Goal: Task Accomplishment & Management: Manage account settings

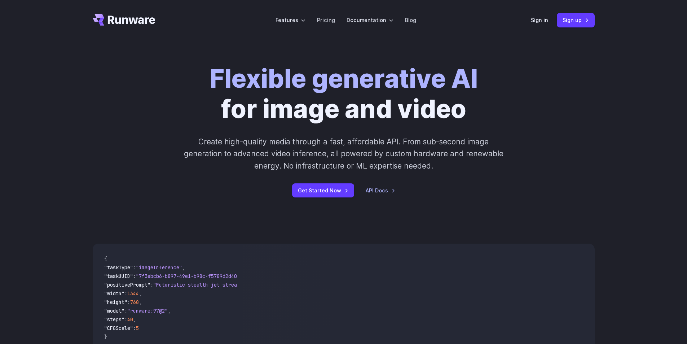
drag, startPoint x: 0, startPoint y: 0, endPoint x: 592, endPoint y: 60, distance: 594.7
click at [592, 60] on div "Flexible generative AI for image and video Create high-quality media through a …" at bounding box center [343, 130] width 687 height 180
click at [548, 18] on div "Sign in Sign up" at bounding box center [563, 20] width 64 height 14
click at [547, 18] on link "Sign in" at bounding box center [539, 20] width 17 height 8
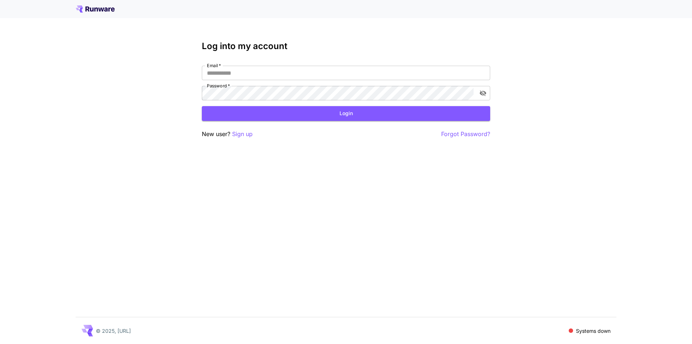
drag, startPoint x: 241, startPoint y: 136, endPoint x: 384, endPoint y: 318, distance: 231.6
click at [241, 136] on p "Sign up" at bounding box center [242, 133] width 21 height 9
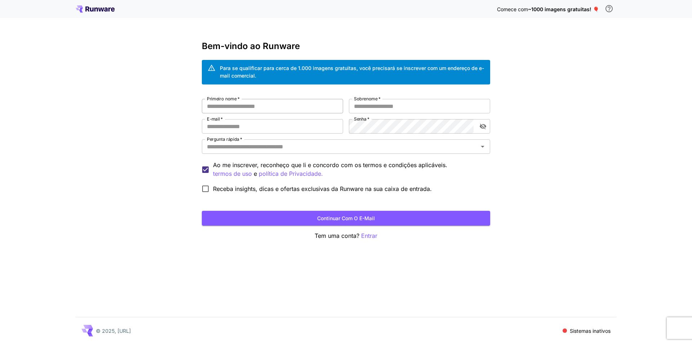
click at [305, 102] on input "Primeiro nome   *" at bounding box center [272, 106] width 141 height 14
type input "*"
type input "*******"
type input "********"
type input "**********"
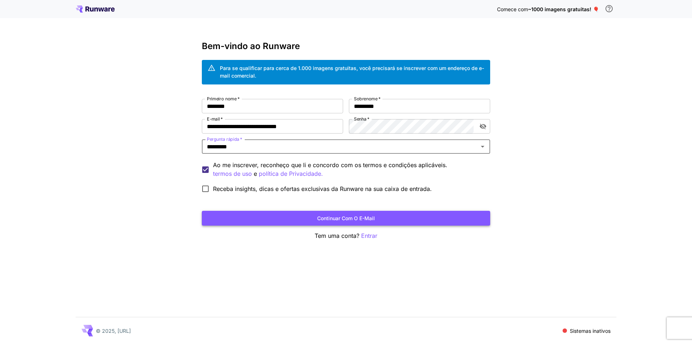
type input "********"
click at [415, 217] on button "Continuar com o e-mail" at bounding box center [346, 218] width 288 height 15
click at [332, 140] on div "Pergunta rápida   *" at bounding box center [346, 146] width 288 height 14
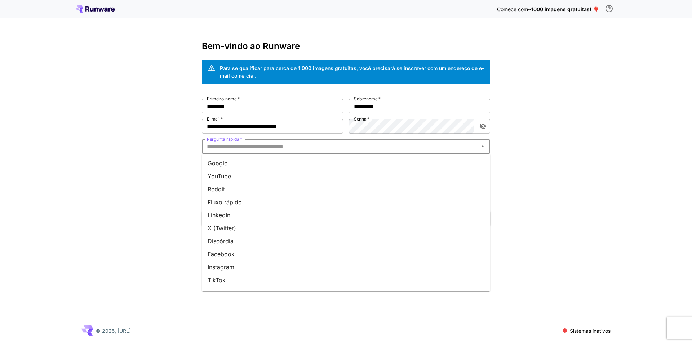
click at [300, 160] on li "Google" at bounding box center [346, 162] width 288 height 13
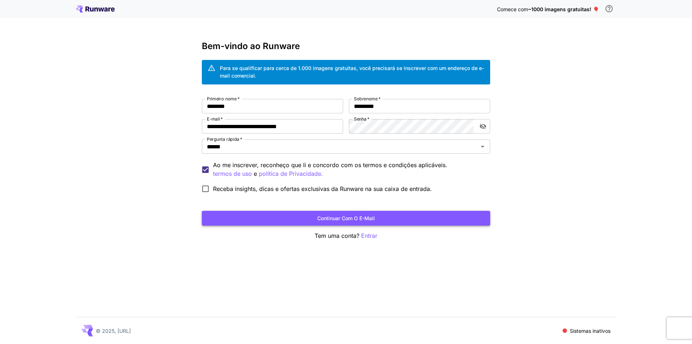
click at [382, 223] on button "Continuar com o e-mail" at bounding box center [346, 218] width 288 height 15
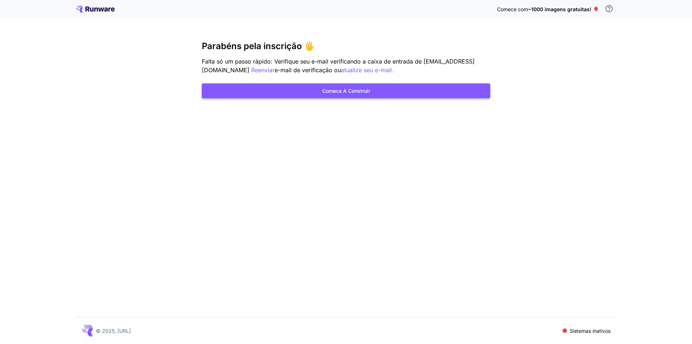
click at [418, 91] on button "Comece a construir" at bounding box center [346, 90] width 288 height 15
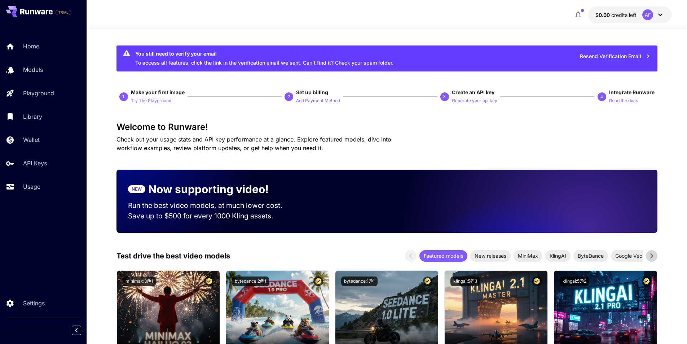
click at [659, 15] on icon at bounding box center [660, 15] width 4 height 3
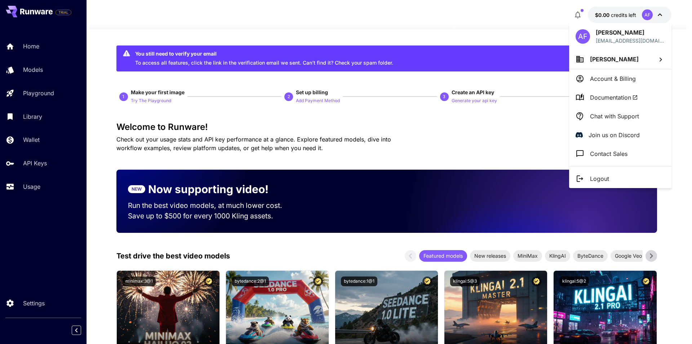
click at [619, 59] on span "Aloísio Ferreira" at bounding box center [614, 59] width 49 height 7
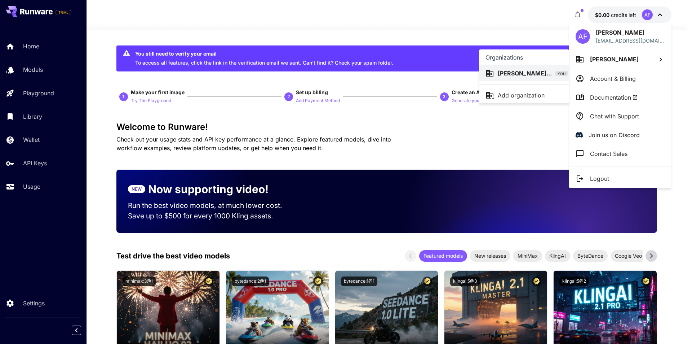
click at [622, 40] on div at bounding box center [346, 172] width 692 height 344
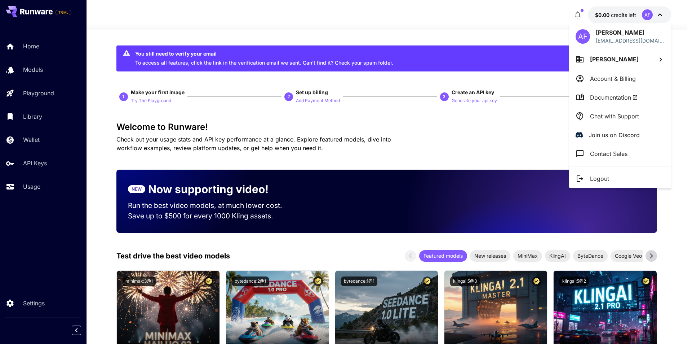
click at [616, 79] on p "Account & Billing" at bounding box center [613, 78] width 46 height 9
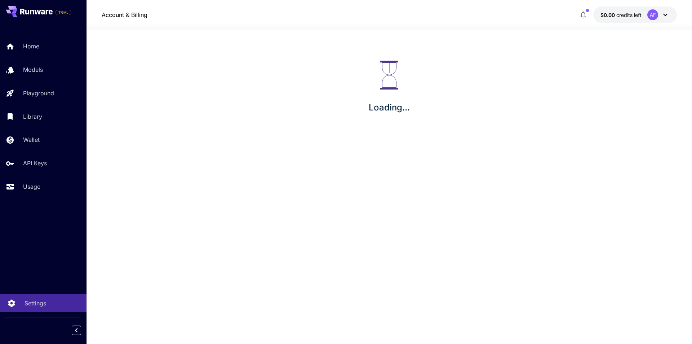
click at [36, 305] on p "Settings" at bounding box center [36, 303] width 22 height 9
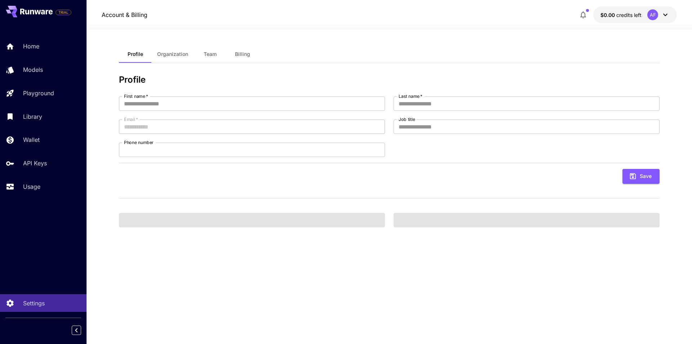
type input "*******"
type input "********"
type input "**********"
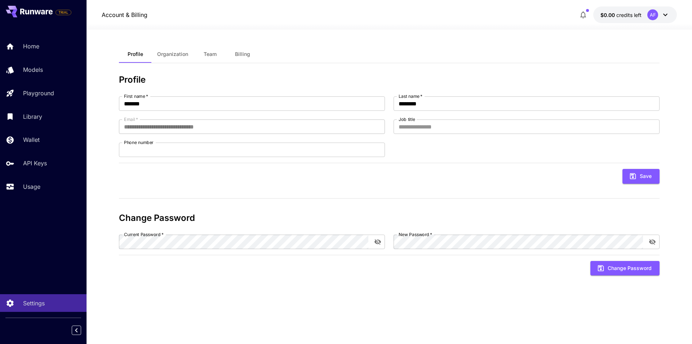
click at [241, 54] on span "Billing" at bounding box center [242, 54] width 15 height 6
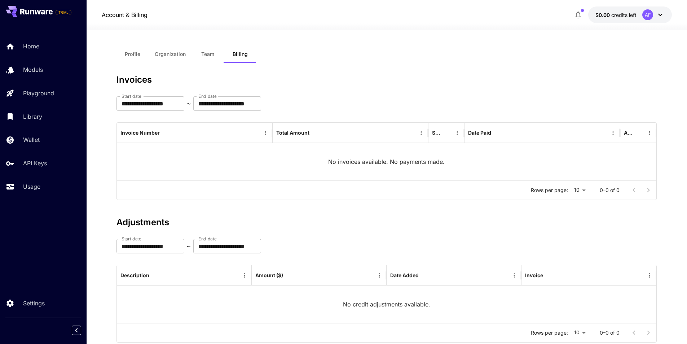
click at [212, 55] on span "Team" at bounding box center [207, 54] width 13 height 6
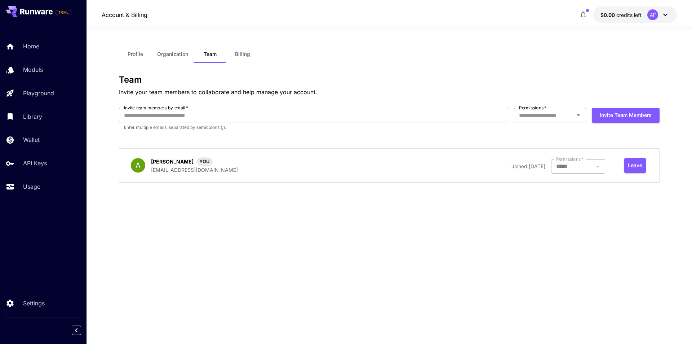
click at [600, 166] on div at bounding box center [578, 166] width 54 height 14
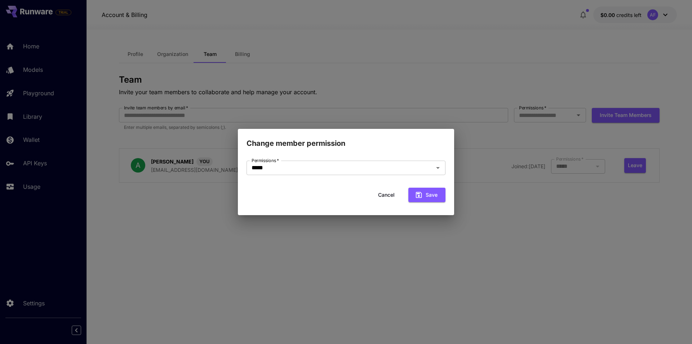
click at [376, 195] on button "Cancel" at bounding box center [386, 194] width 32 height 15
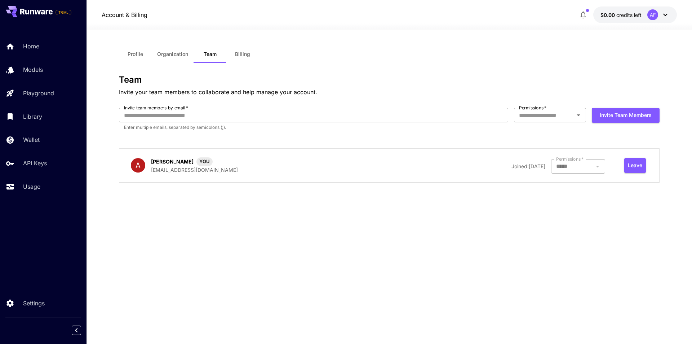
click at [246, 57] on span "Billing" at bounding box center [242, 54] width 15 height 6
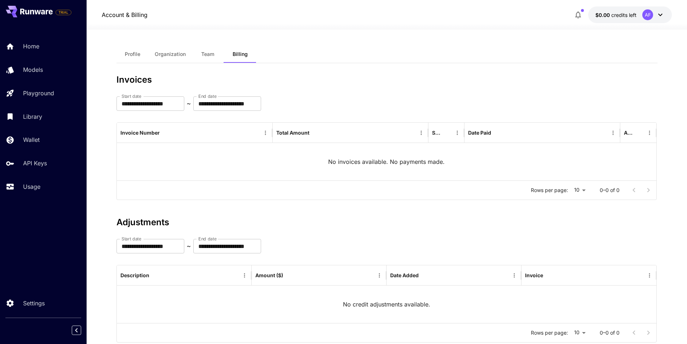
click at [657, 15] on icon at bounding box center [660, 14] width 9 height 9
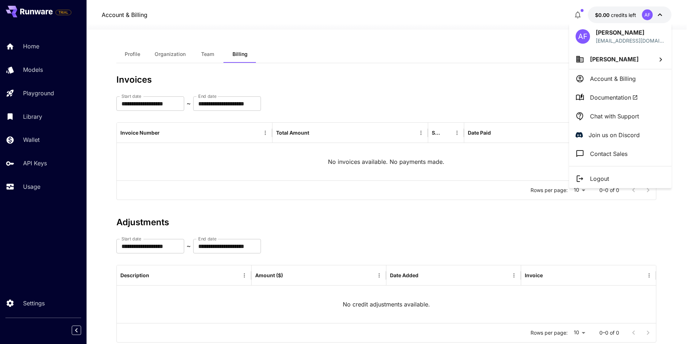
click at [621, 81] on p "Account & Billing" at bounding box center [613, 78] width 46 height 9
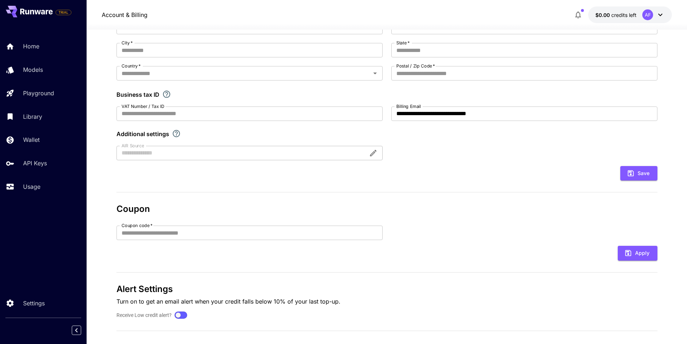
scroll to position [97, 0]
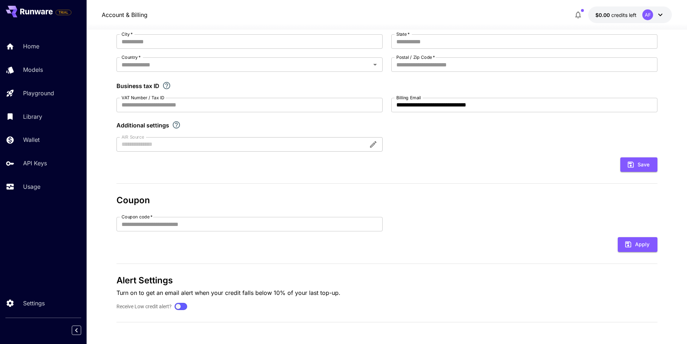
click at [181, 306] on div at bounding box center [181, 306] width 10 height 5
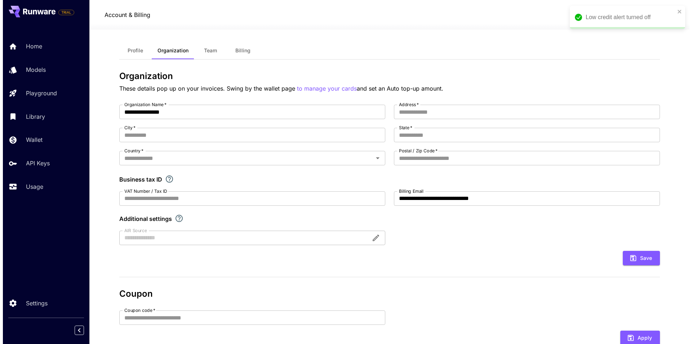
scroll to position [0, 0]
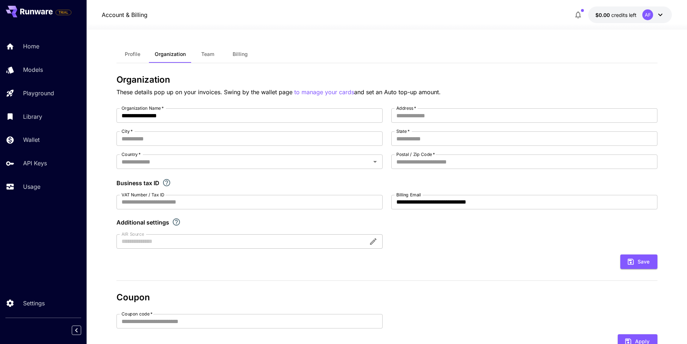
click at [663, 12] on icon at bounding box center [660, 14] width 9 height 9
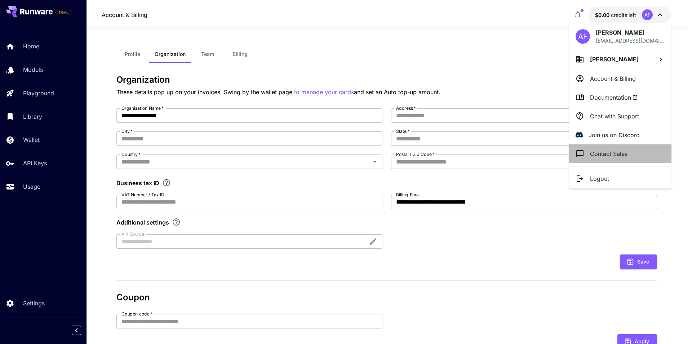
click at [631, 155] on li "Contact Sales" at bounding box center [620, 153] width 102 height 19
